Goal: Task Accomplishment & Management: Complete application form

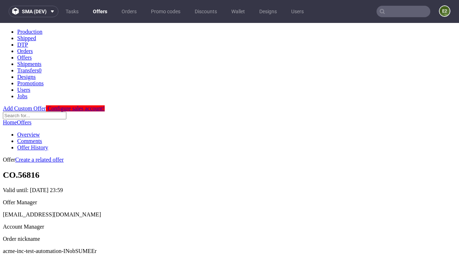
scroll to position [71, 0]
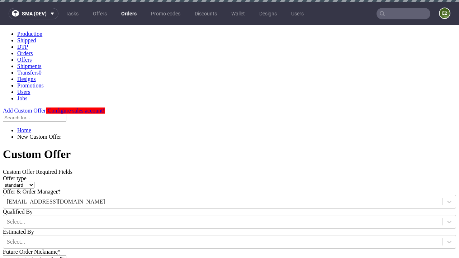
type input "acme-inc-test-automation-INobSUMEEr"
type input "2025-09-26"
type input "e2e-user-uLMIXBS2Pt@test.com"
select select "gb"
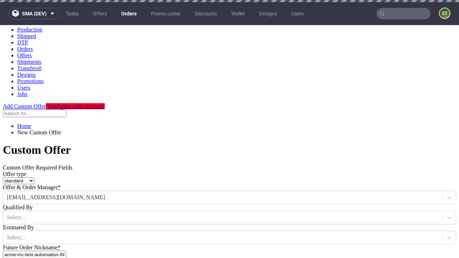
type input "e2e-user-uLMIXBS2Pt@test.com"
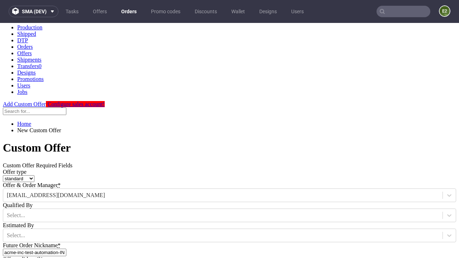
scroll to position [244, 0]
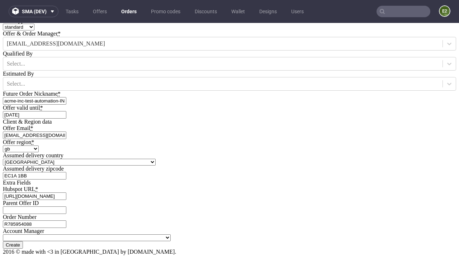
type input "[URL][DOMAIN_NAME]"
click at [23, 241] on input "Create" at bounding box center [13, 245] width 20 height 8
type input "Please wait..."
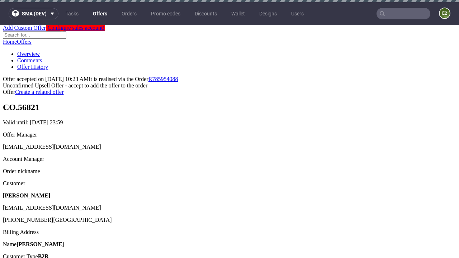
scroll to position [2, 0]
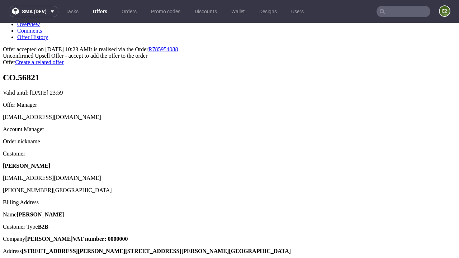
type input "In progress..."
